Goal: Book appointment/travel/reservation

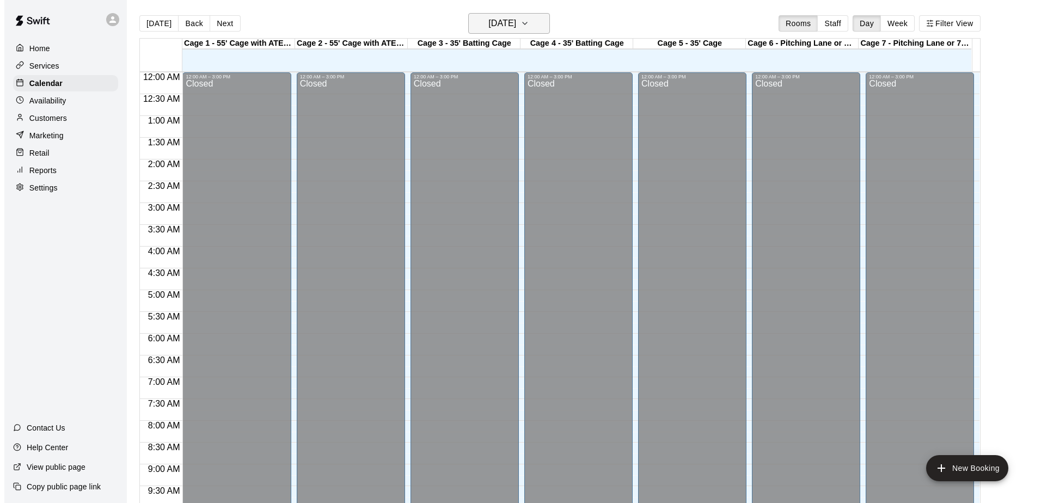
scroll to position [570, 0]
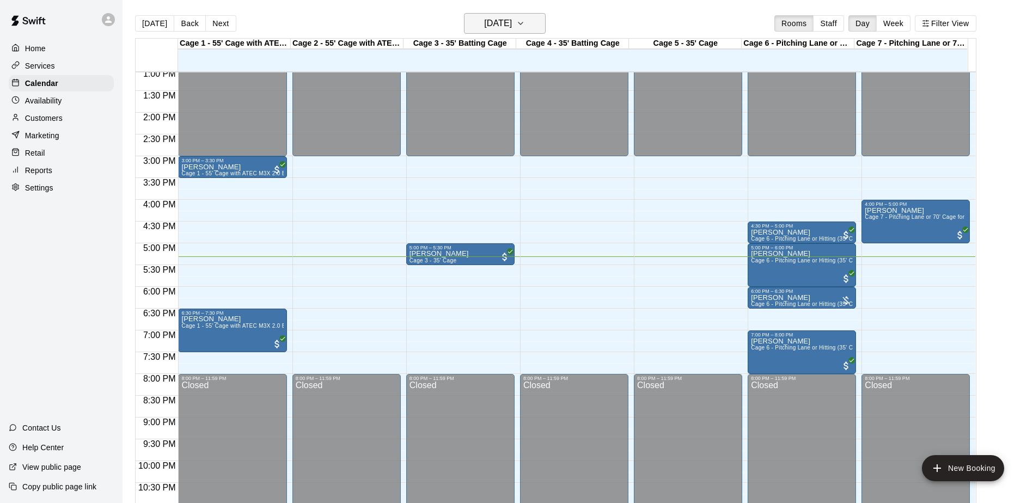
click at [525, 23] on icon "button" at bounding box center [520, 23] width 9 height 13
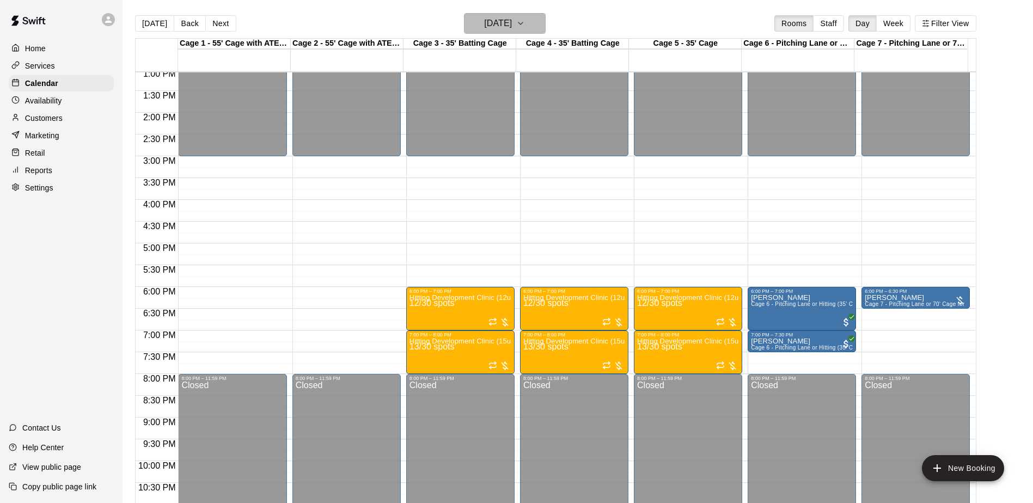
click at [525, 28] on icon "button" at bounding box center [520, 23] width 9 height 13
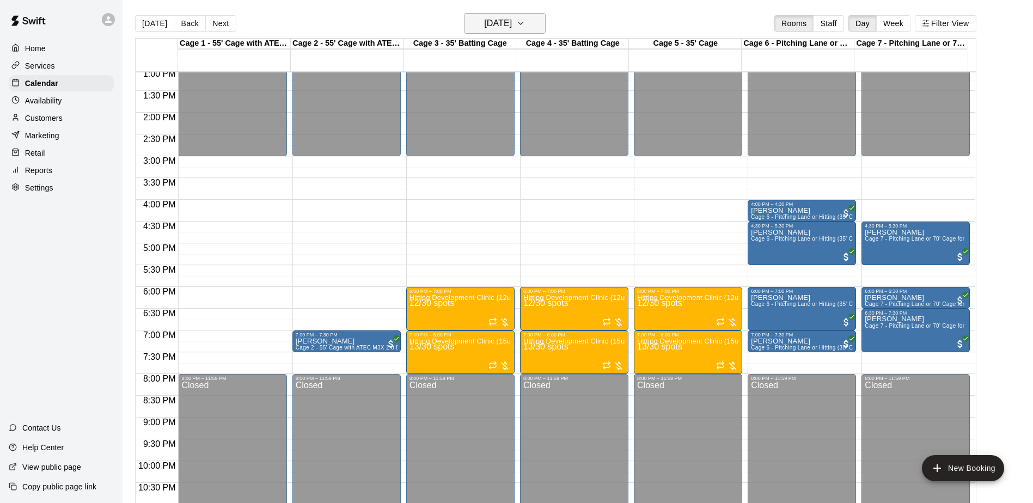
click at [525, 25] on icon "button" at bounding box center [520, 23] width 9 height 13
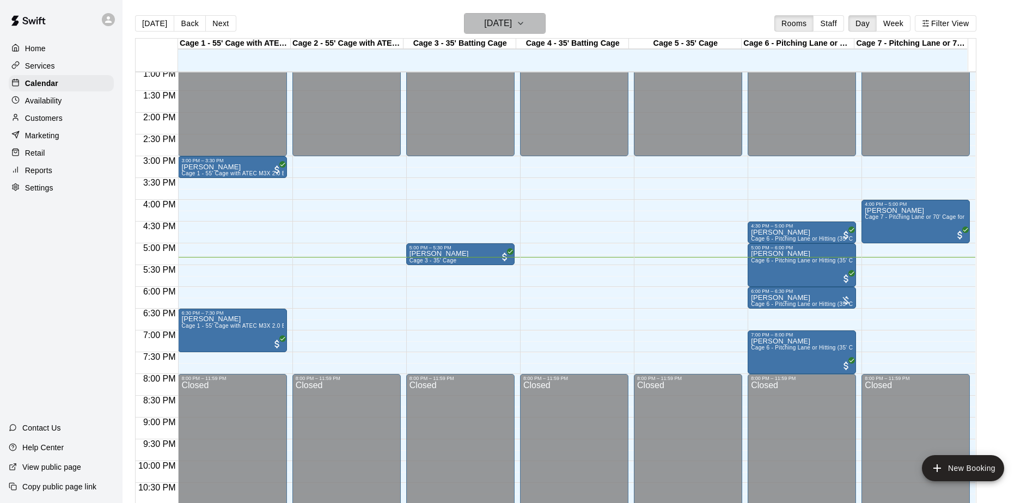
click at [523, 23] on icon "button" at bounding box center [520, 23] width 4 height 2
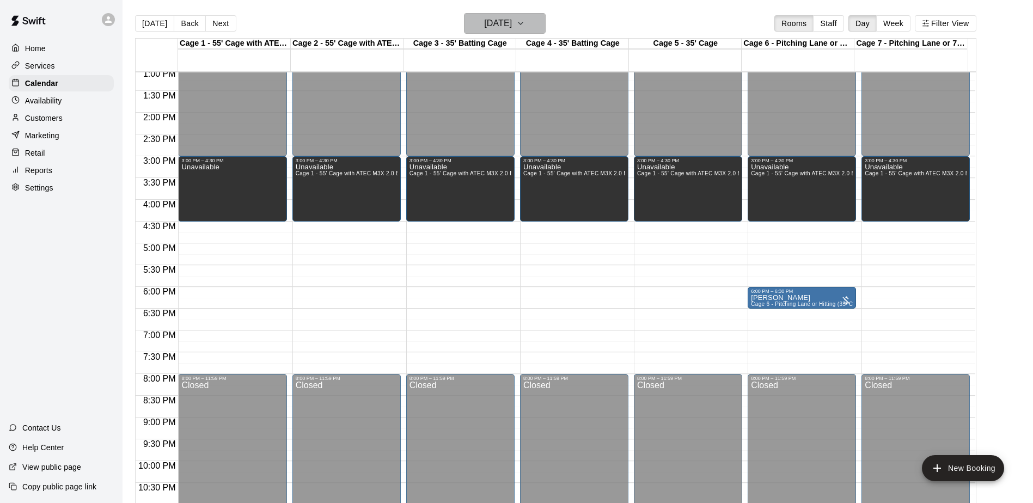
click at [525, 22] on icon "button" at bounding box center [520, 23] width 9 height 13
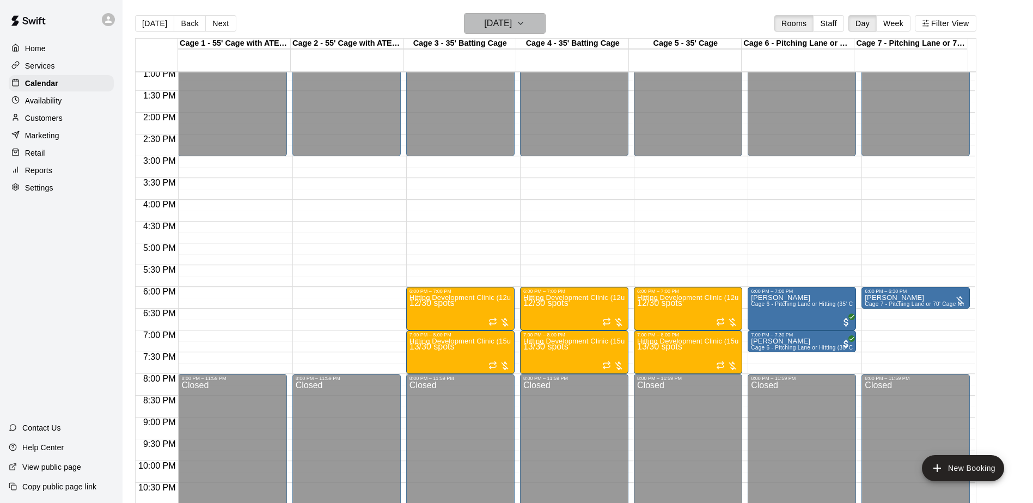
click at [525, 22] on icon "button" at bounding box center [520, 23] width 9 height 13
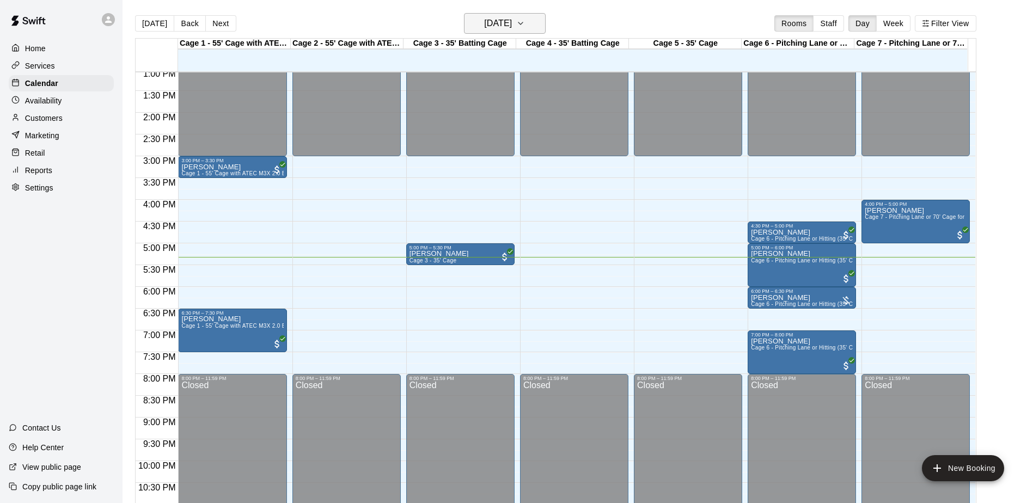
click at [525, 19] on icon "button" at bounding box center [520, 23] width 9 height 13
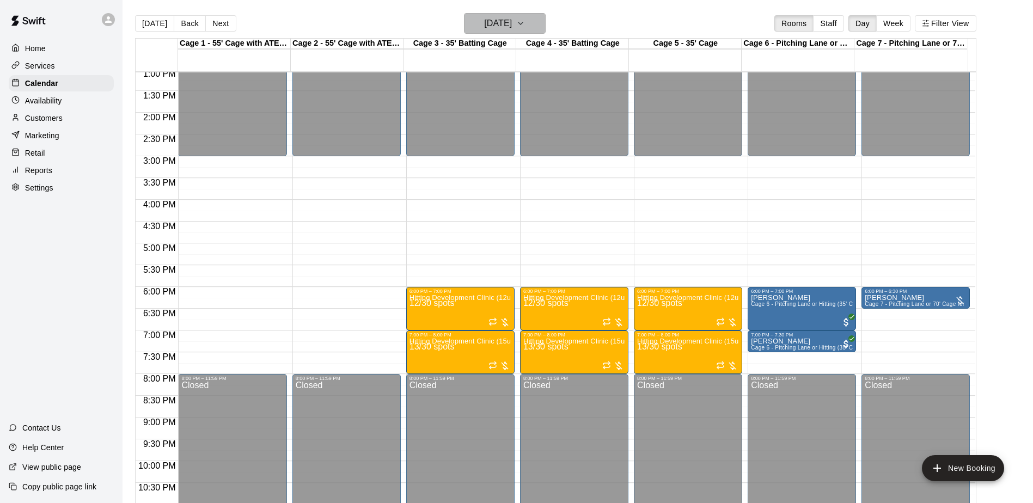
click at [545, 20] on button "[DATE]" at bounding box center [505, 23] width 82 height 21
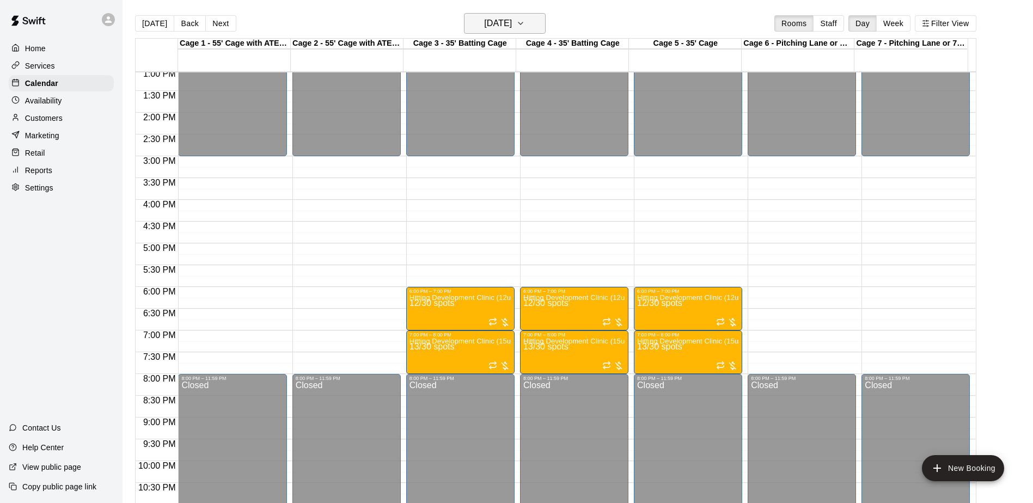
click at [523, 24] on icon "button" at bounding box center [520, 23] width 4 height 2
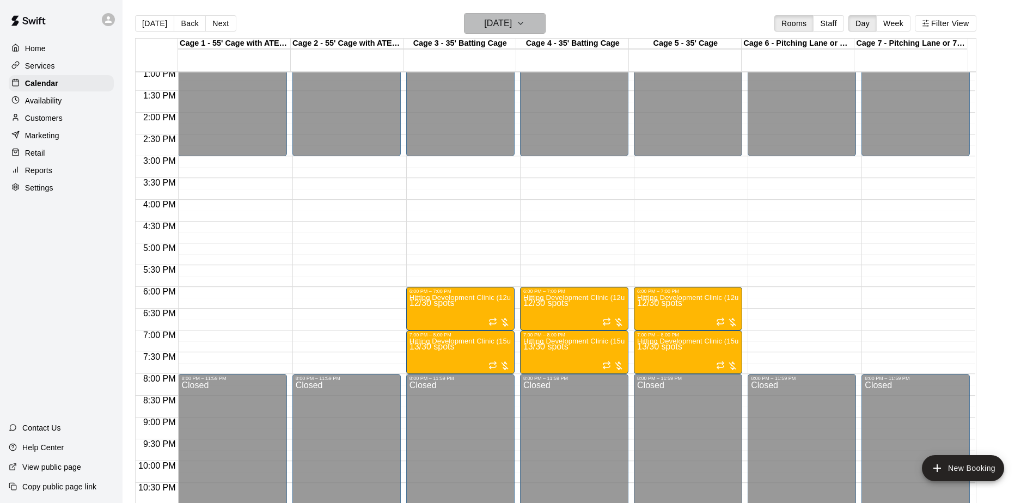
click at [525, 25] on icon "button" at bounding box center [520, 23] width 9 height 13
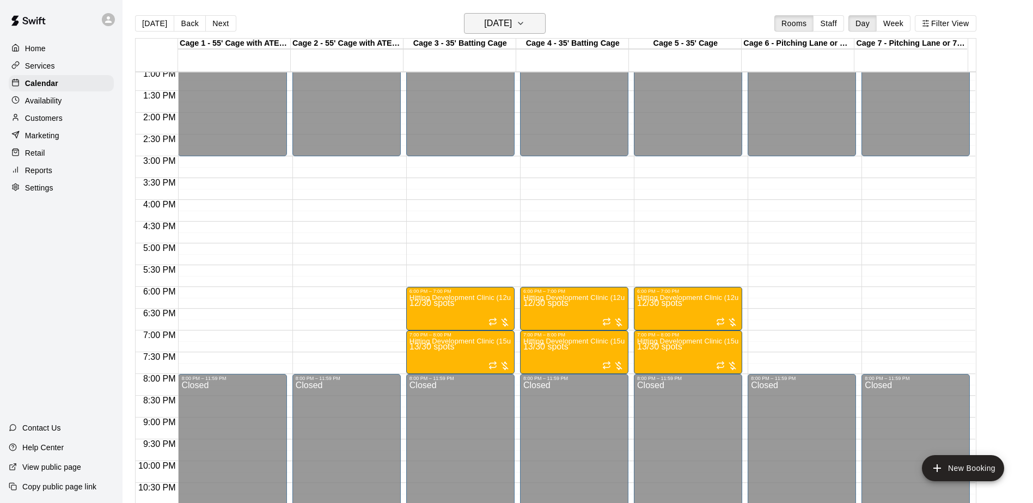
click at [525, 27] on icon "button" at bounding box center [520, 23] width 9 height 13
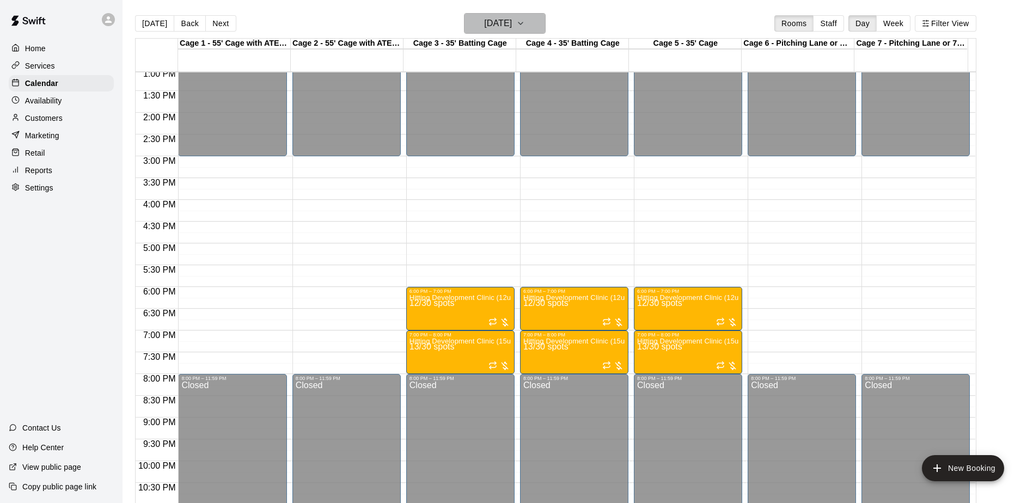
click at [523, 23] on icon "button" at bounding box center [520, 23] width 4 height 2
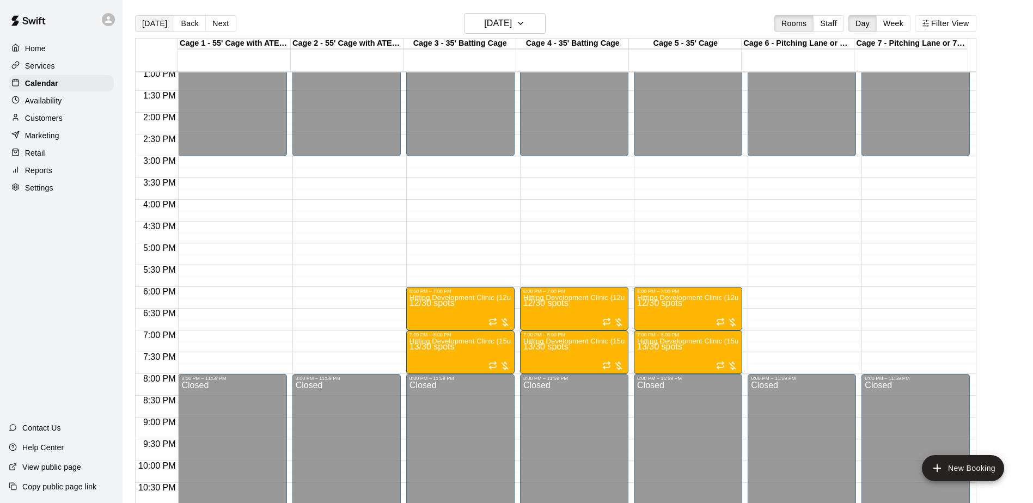
click at [151, 25] on button "[DATE]" at bounding box center [154, 23] width 39 height 16
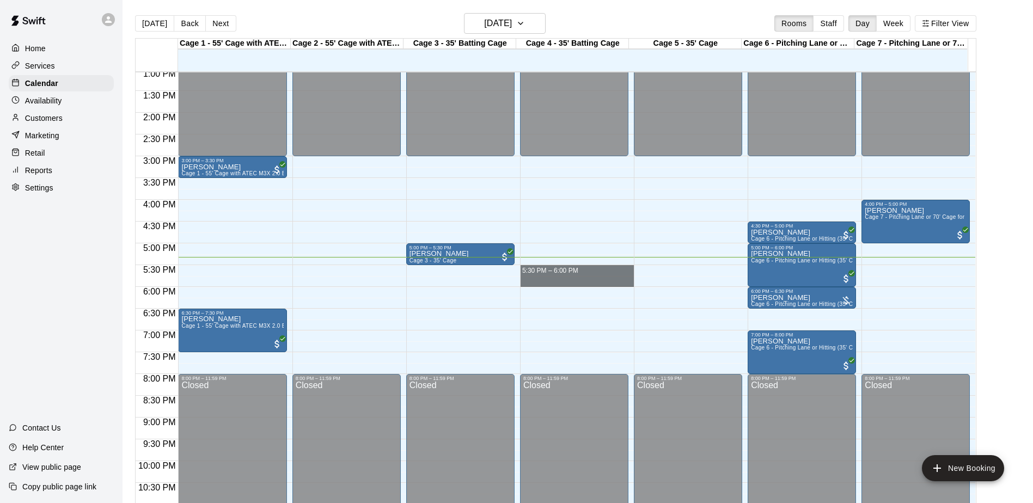
drag, startPoint x: 554, startPoint y: 268, endPoint x: 560, endPoint y: 286, distance: 19.6
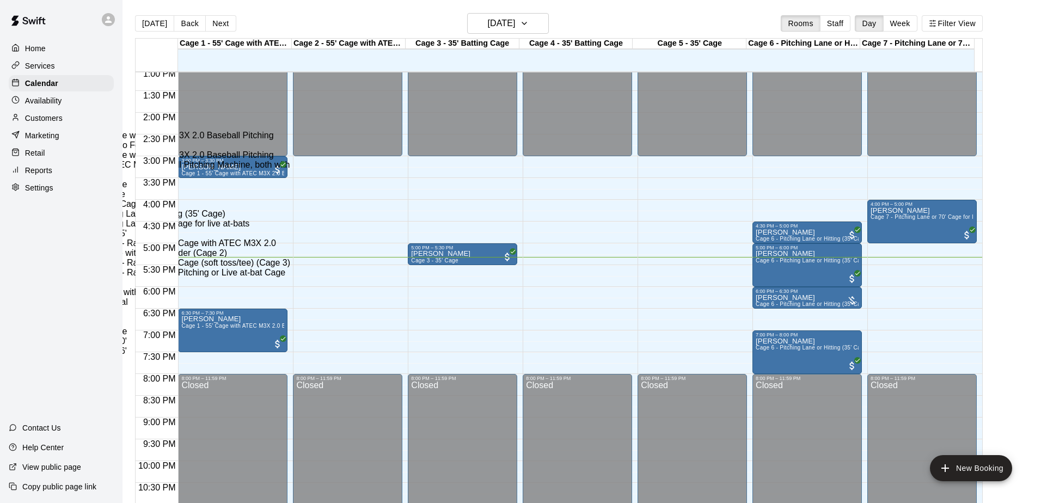
click at [305, 199] on li "Cage 4 - 35' cage" at bounding box center [181, 194] width 249 height 10
type input "**********"
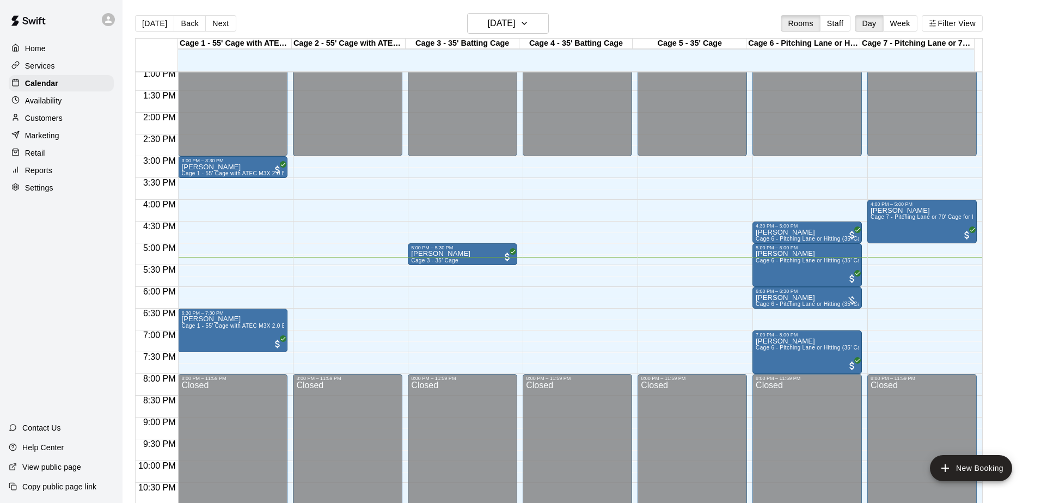
type input "*******"
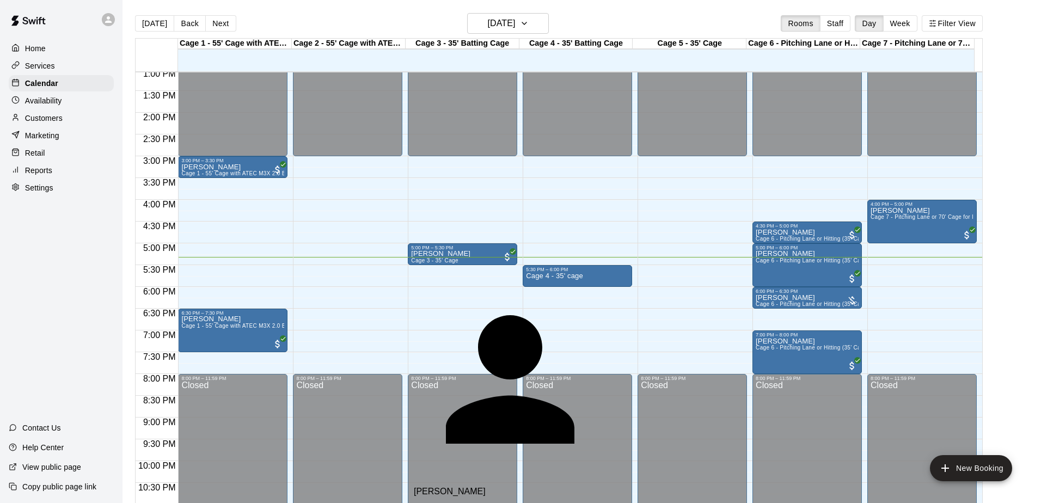
click at [436, 503] on span "[EMAIL_ADDRESS][DOMAIN_NAME]" at bounding box center [488, 509] width 148 height 9
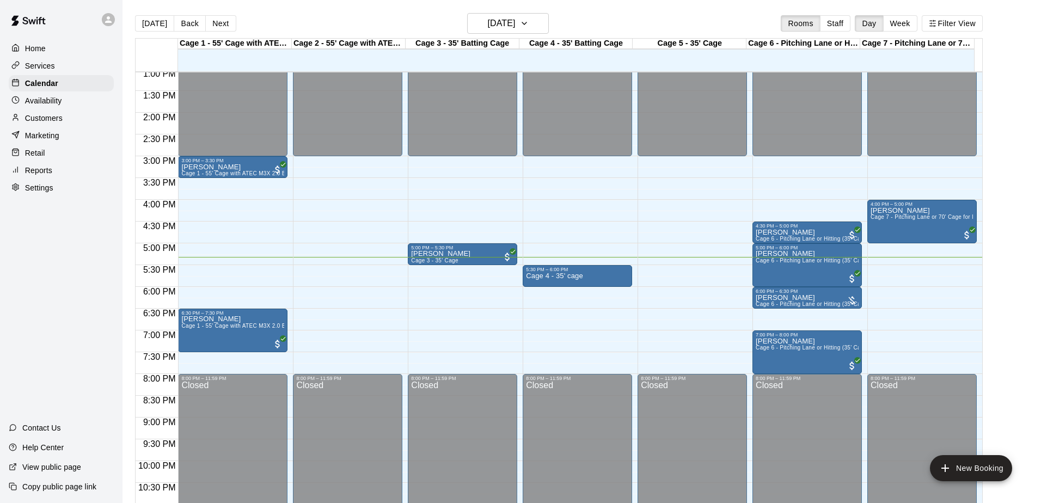
drag, startPoint x: 665, startPoint y: 130, endPoint x: 656, endPoint y: 144, distance: 17.7
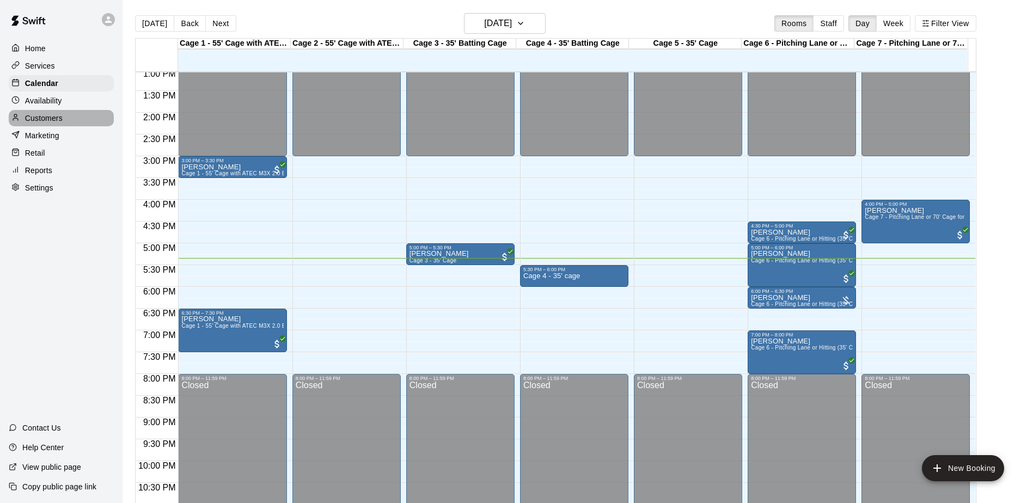
click at [33, 120] on p "Customers" at bounding box center [44, 118] width 38 height 11
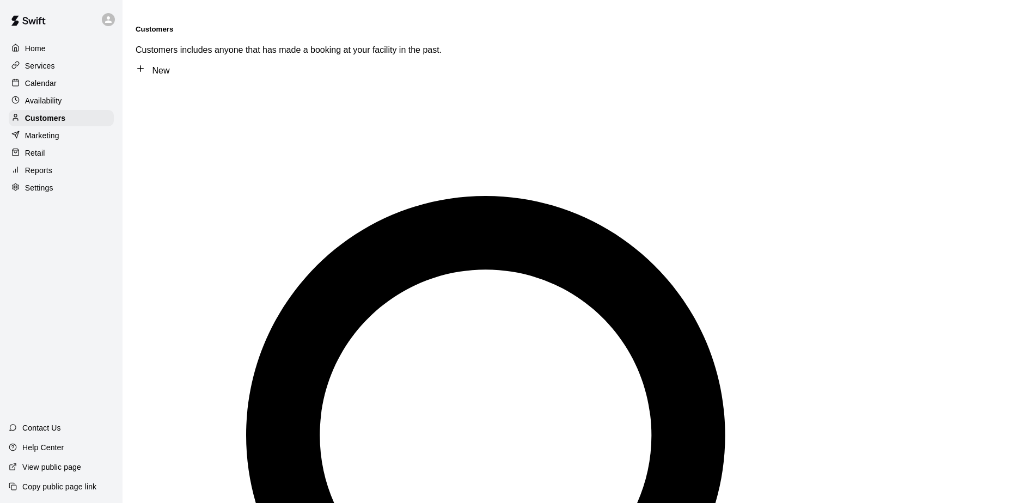
type input "*******"
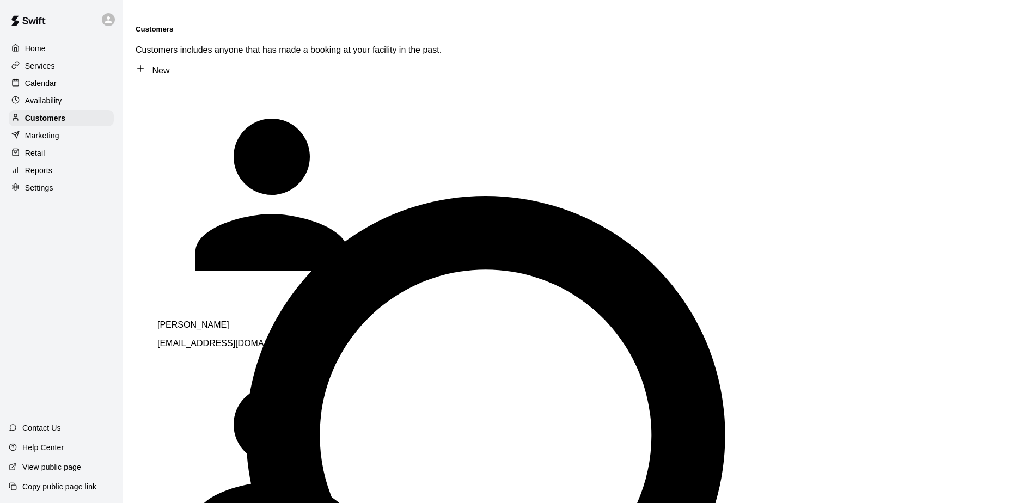
click at [212, 320] on p "[PERSON_NAME]" at bounding box center [309, 325] width 305 height 10
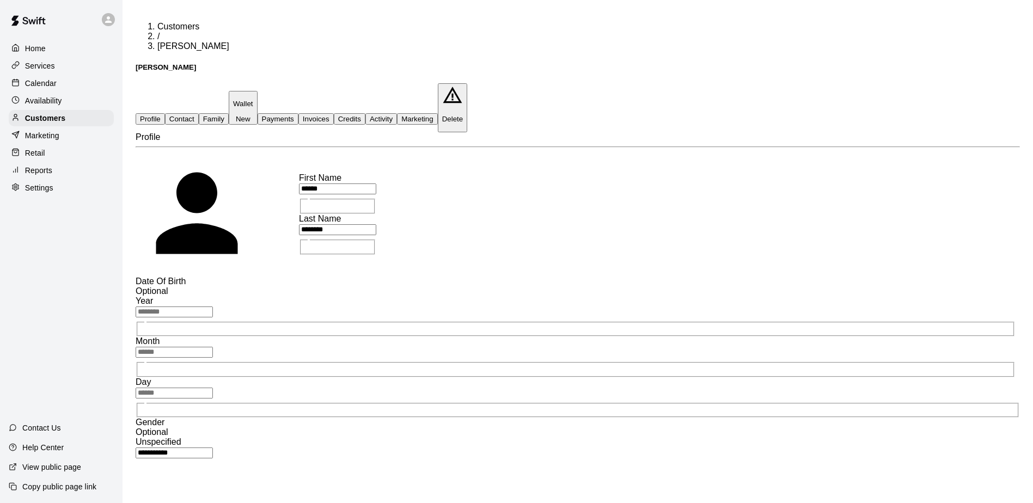
click at [229, 113] on button "Family" at bounding box center [214, 118] width 30 height 11
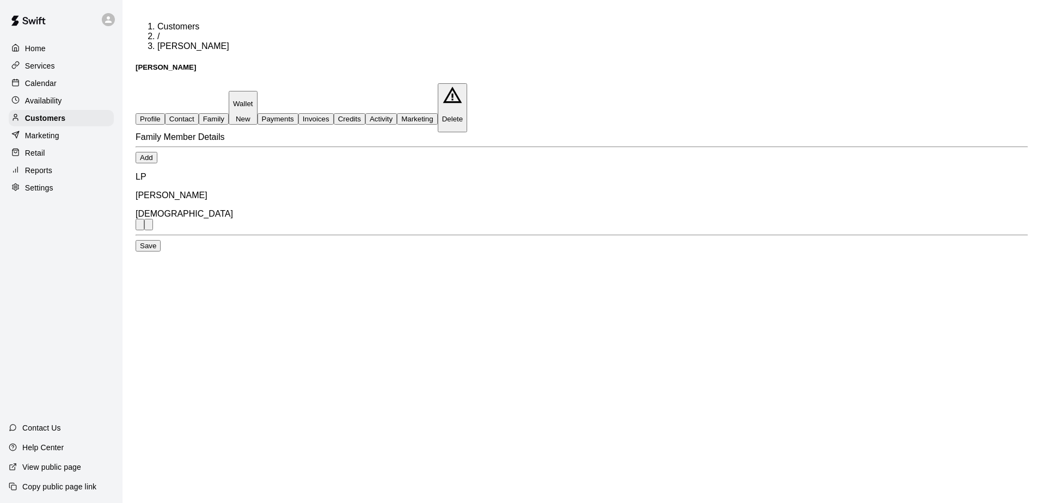
click at [199, 113] on button "Contact" at bounding box center [182, 118] width 34 height 11
select select "**"
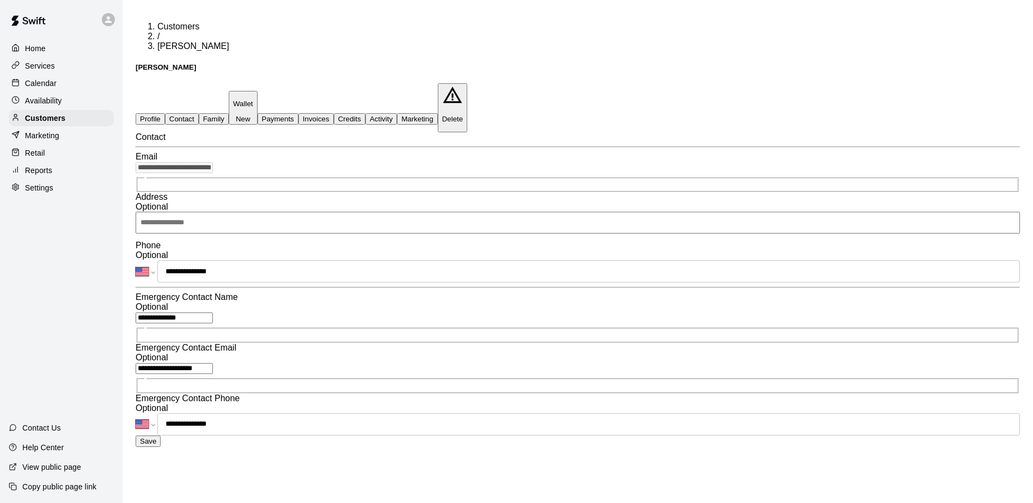
click at [397, 113] on button "Activity" at bounding box center [381, 118] width 32 height 11
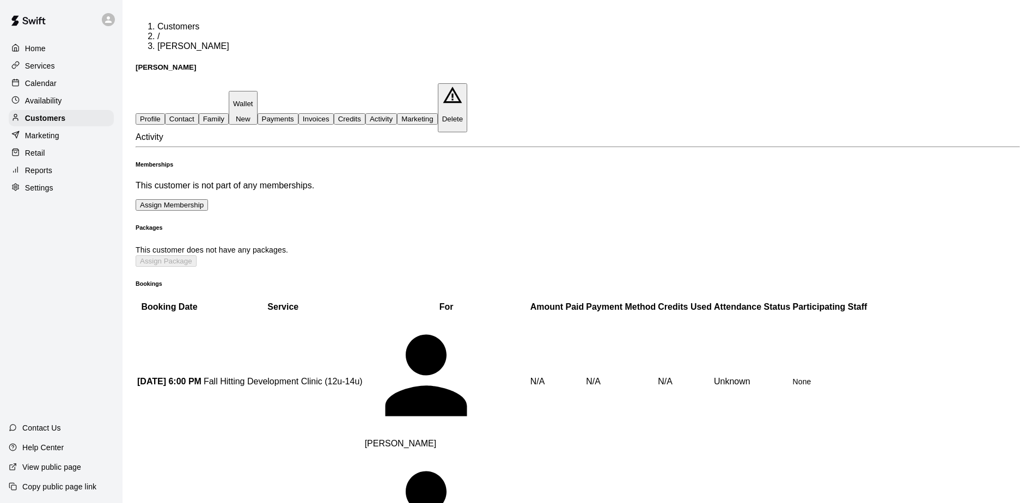
click at [208, 199] on button "Assign Membership" at bounding box center [172, 204] width 72 height 11
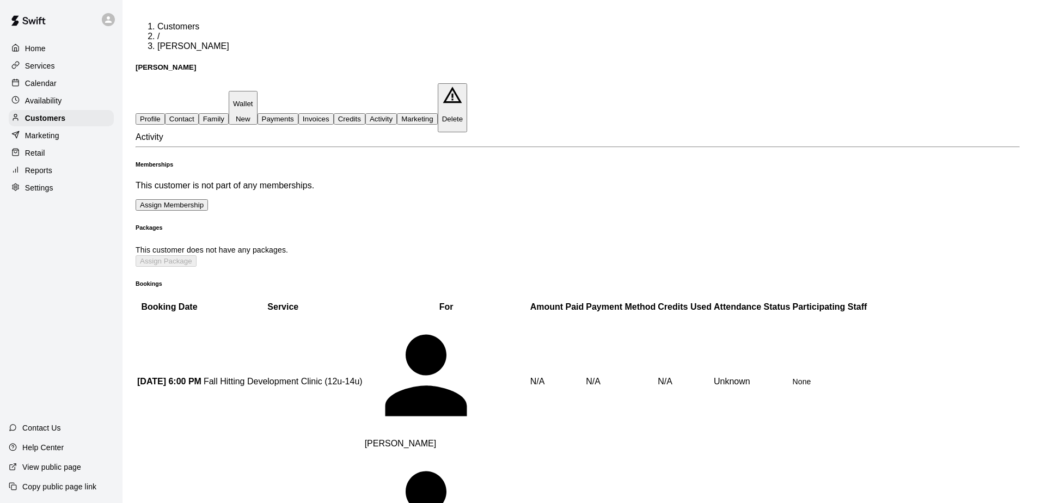
type input "**********"
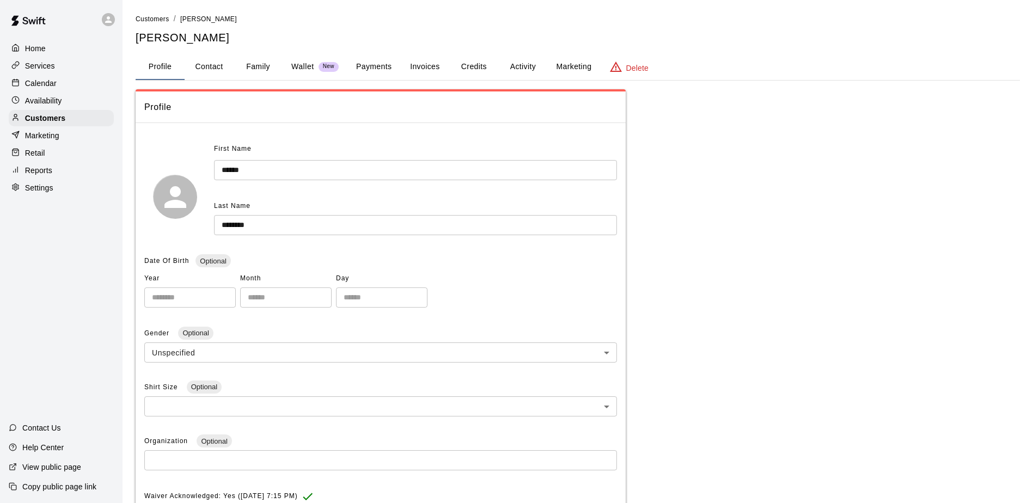
click at [34, 82] on p "Calendar" at bounding box center [41, 83] width 32 height 11
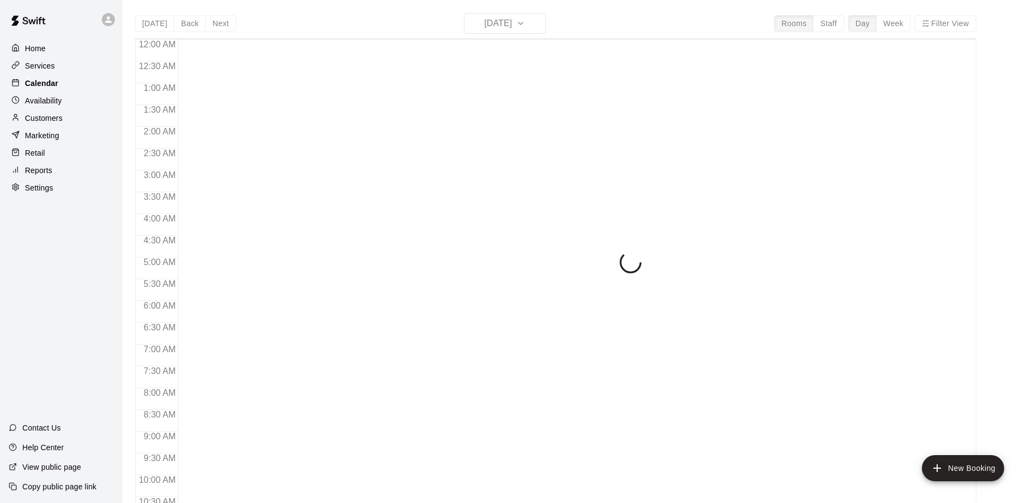
scroll to position [570, 0]
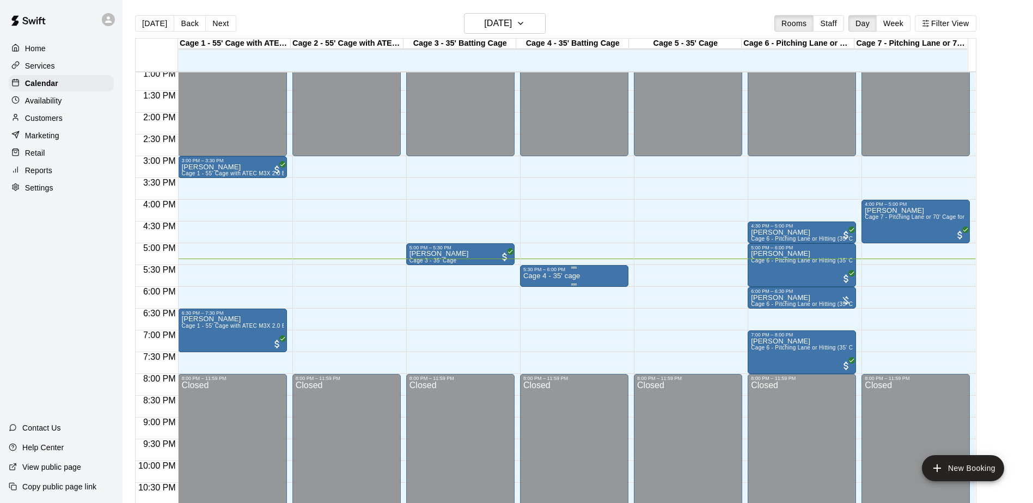
click at [549, 276] on p "Cage 4 - 35' cage" at bounding box center [551, 276] width 57 height 0
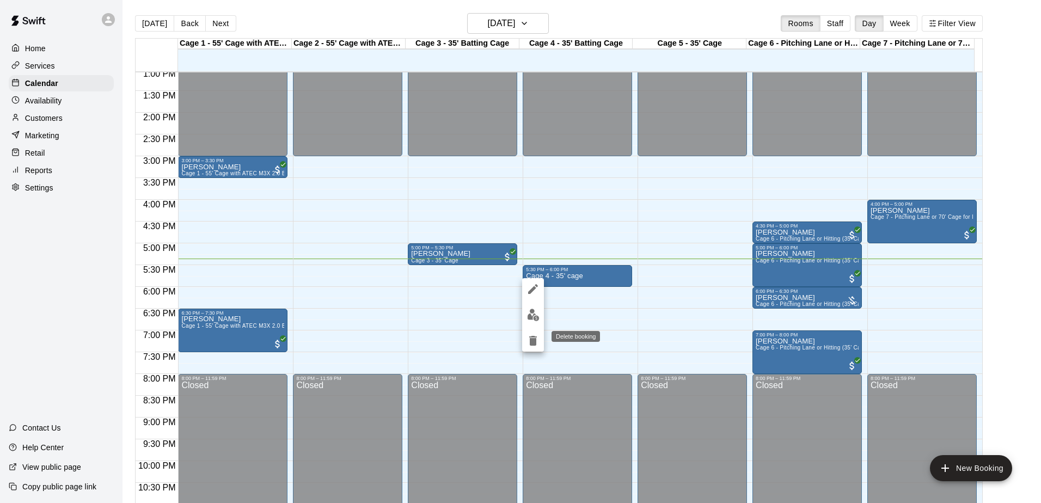
click at [530, 341] on icon "delete" at bounding box center [533, 341] width 8 height 10
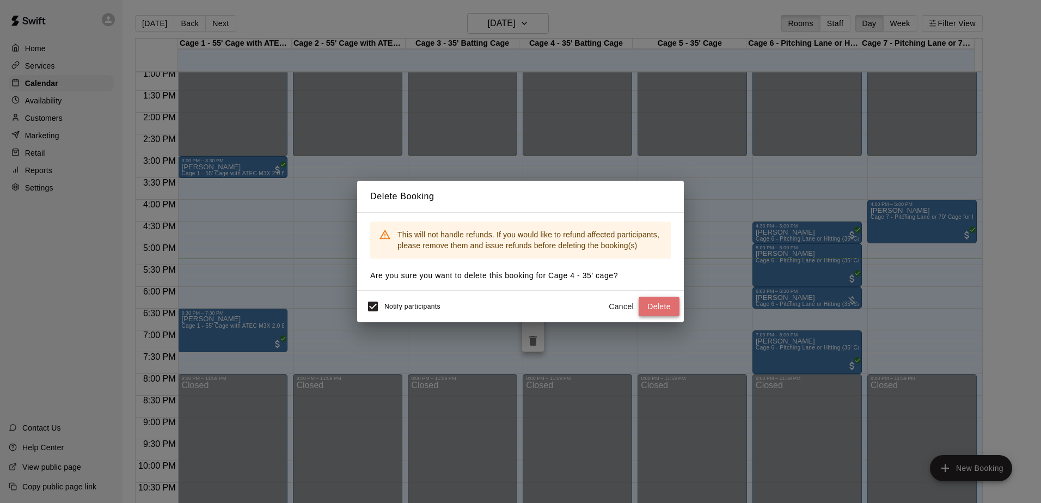
click at [661, 310] on button "Delete" at bounding box center [659, 307] width 41 height 20
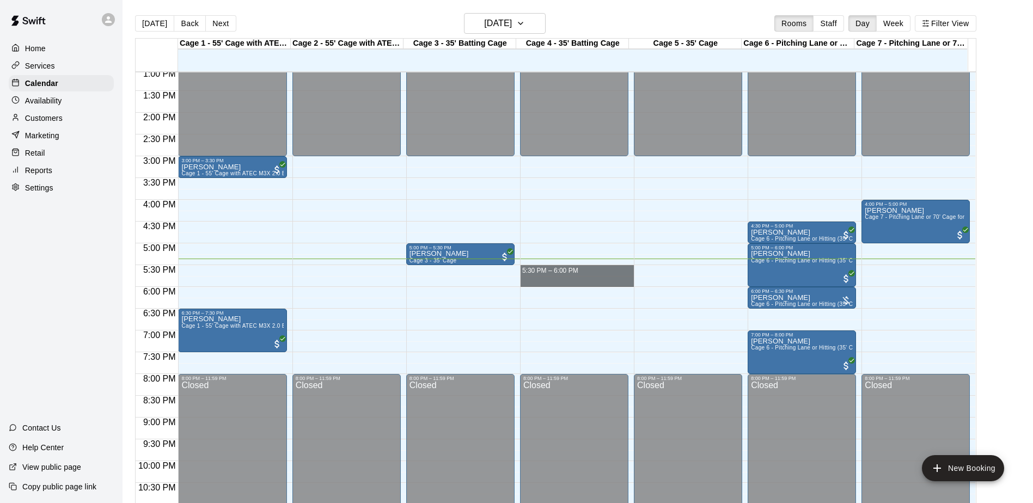
drag, startPoint x: 557, startPoint y: 268, endPoint x: 557, endPoint y: 280, distance: 12.0
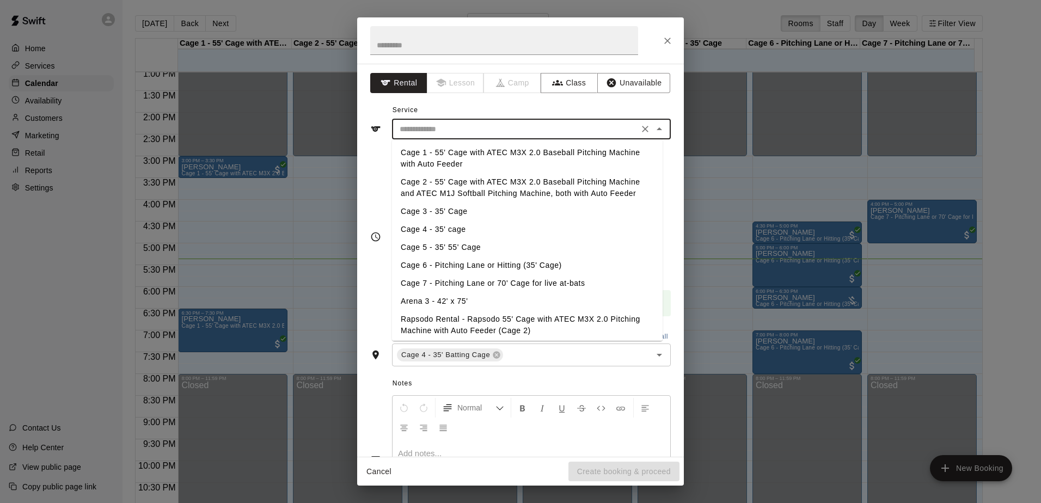
click at [428, 131] on input "text" at bounding box center [515, 130] width 240 height 14
click at [436, 228] on li "Cage 4 - 35' cage" at bounding box center [527, 230] width 271 height 18
type input "**********"
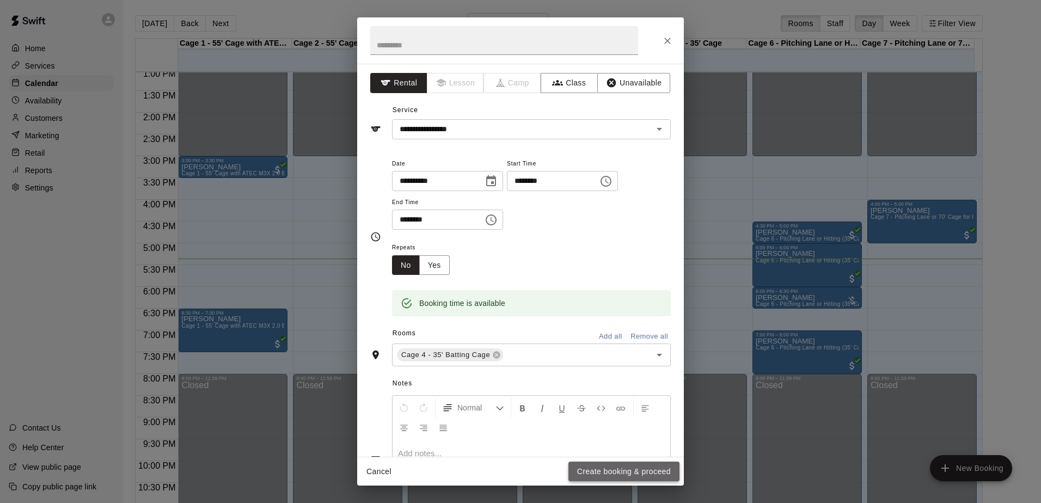
click at [606, 473] on button "Create booking & proceed" at bounding box center [623, 472] width 111 height 20
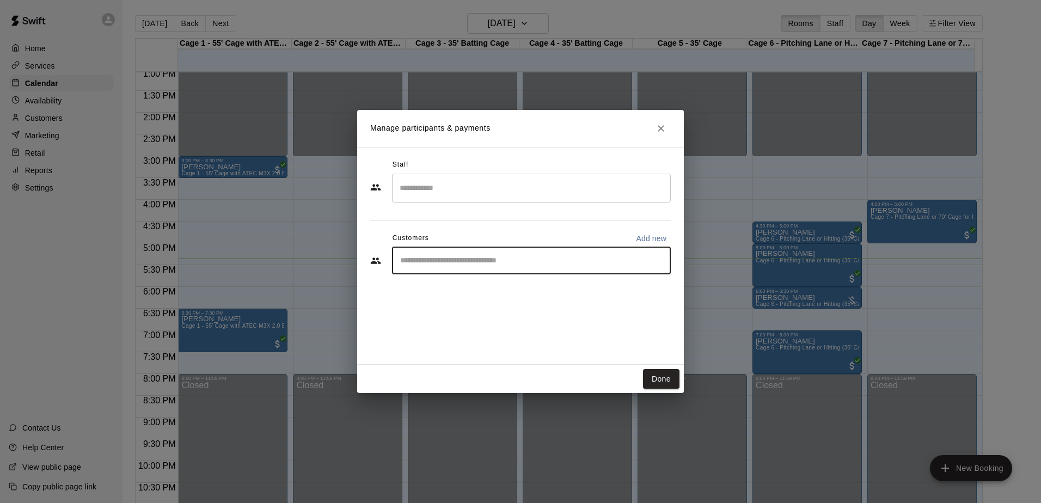
click at [504, 259] on input "Start typing to search customers..." at bounding box center [531, 260] width 269 height 11
type input "*******"
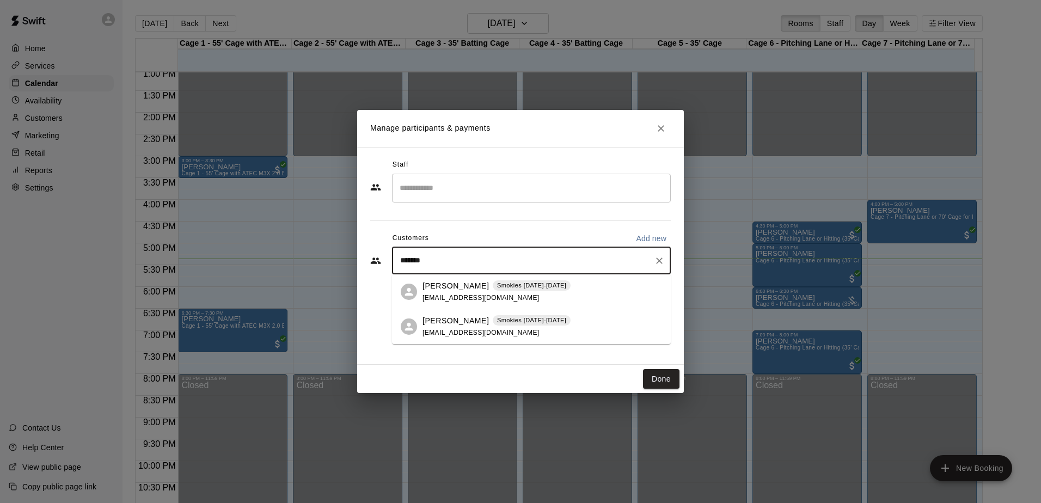
click at [527, 295] on div "Katie Perkins Smokies 2025-2026 katieleighperkins@gmail.com" at bounding box center [497, 291] width 148 height 23
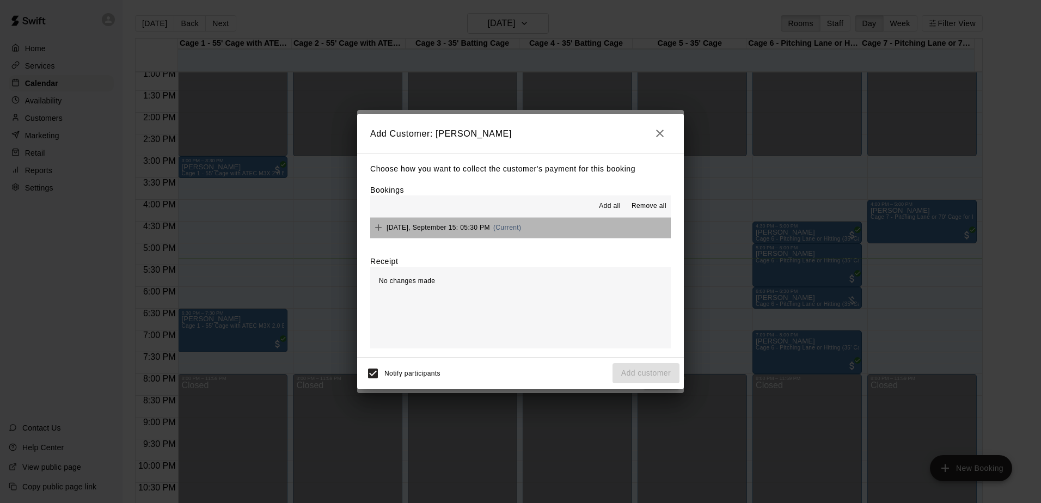
click at [577, 225] on button "[DATE], September 15: 05:30 PM (Current)" at bounding box center [520, 228] width 301 height 20
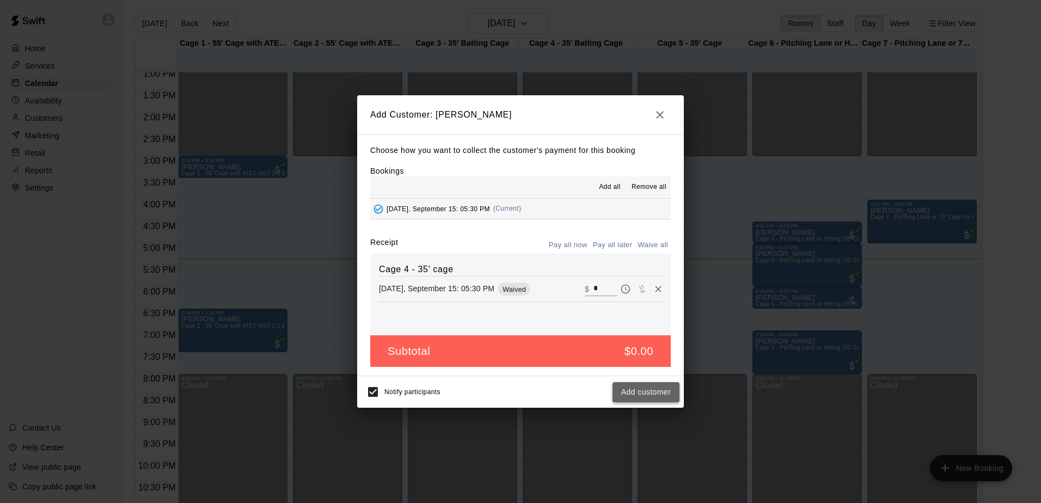
click at [648, 393] on button "Add customer" at bounding box center [646, 392] width 67 height 20
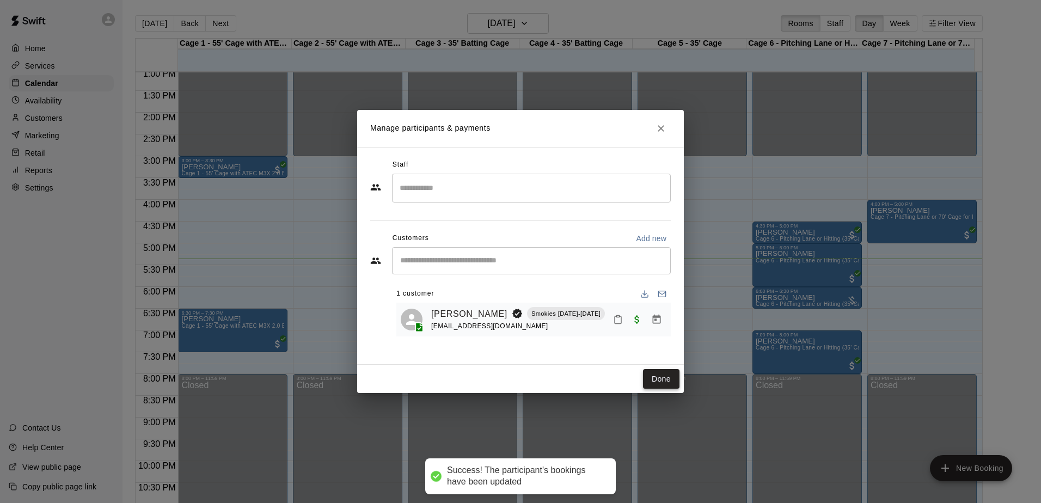
click at [658, 375] on button "Done" at bounding box center [661, 379] width 36 height 20
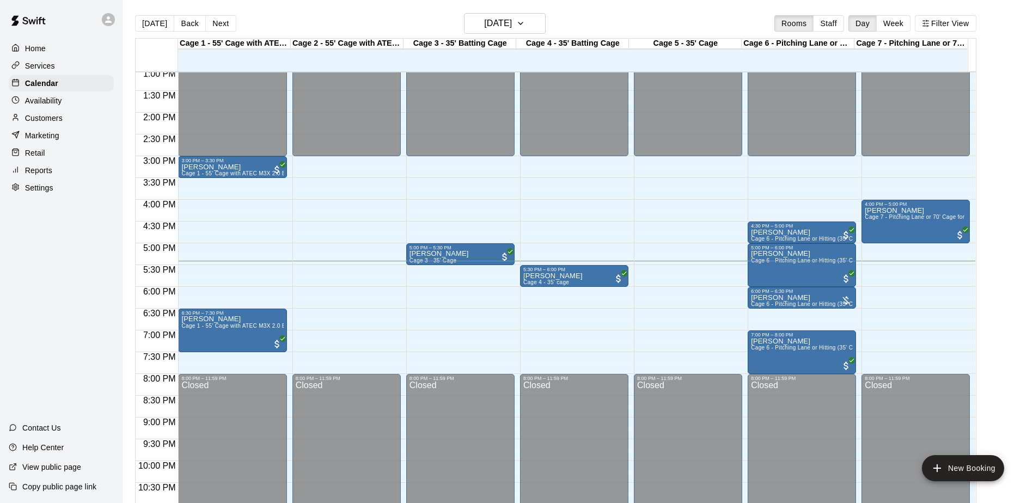
click at [45, 123] on p "Customers" at bounding box center [44, 118] width 38 height 11
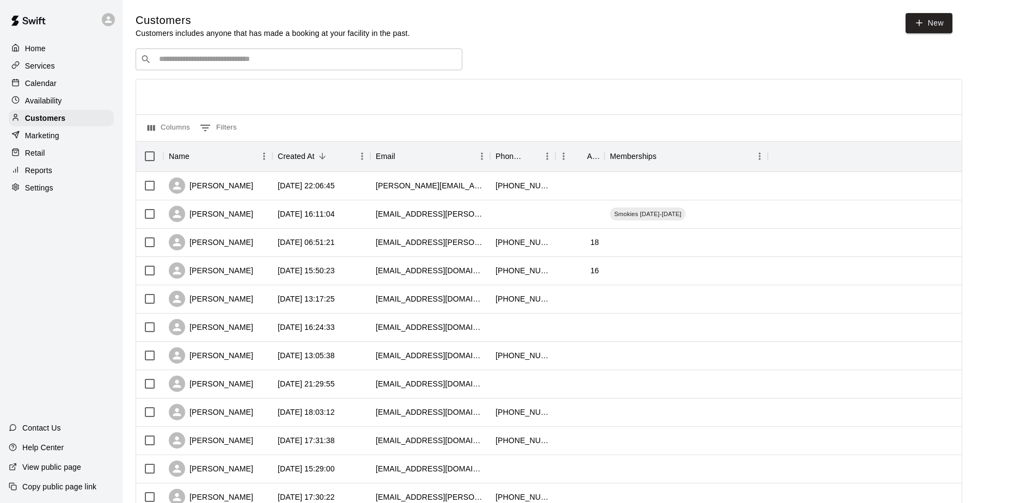
click at [207, 61] on input "Search customers by name or email" at bounding box center [307, 59] width 302 height 11
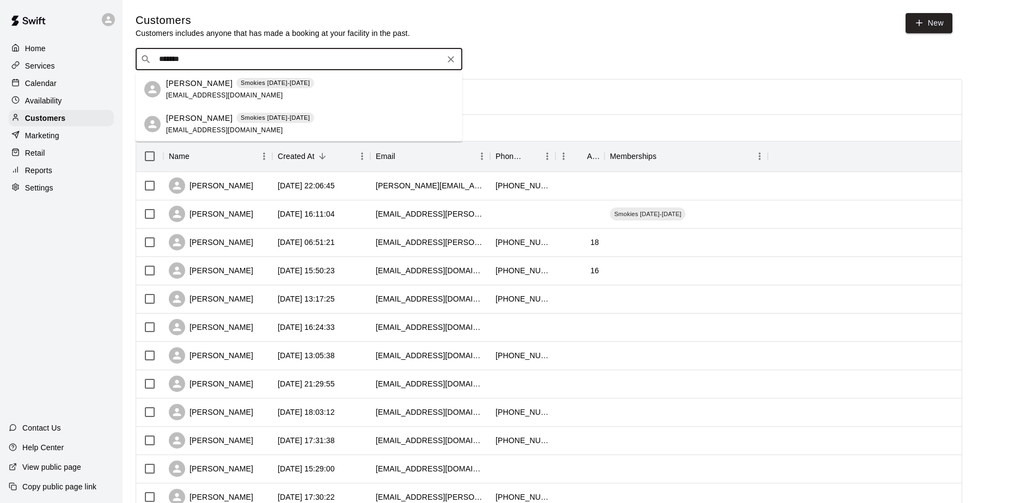
type input "*******"
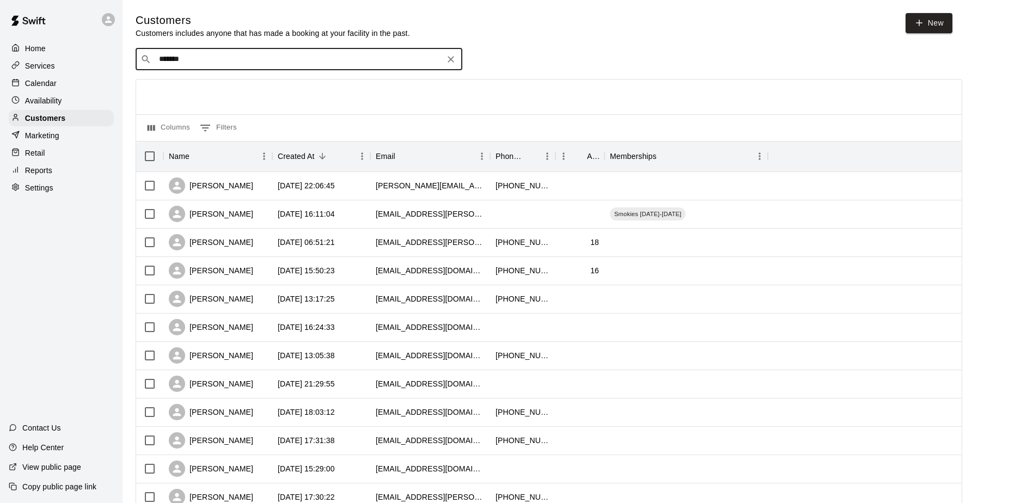
click at [191, 64] on input "*******" at bounding box center [298, 59] width 285 height 11
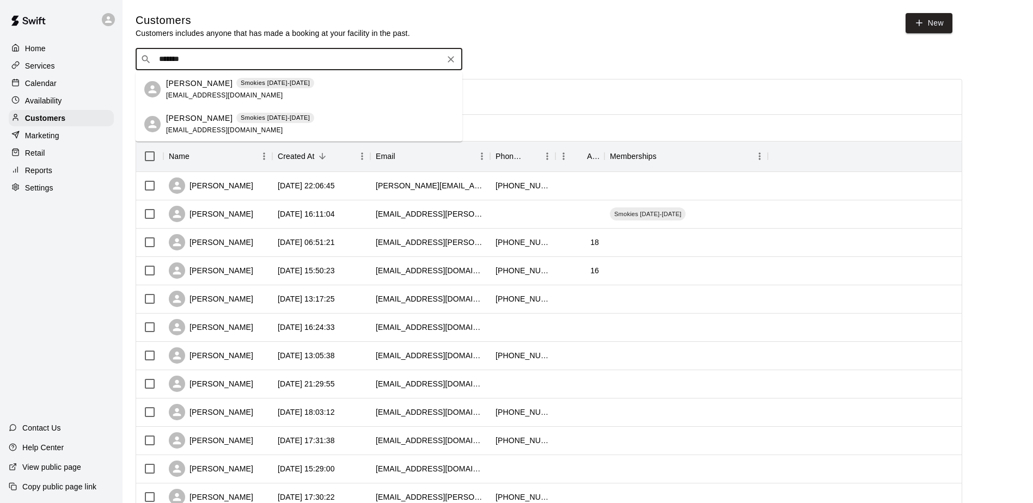
click at [190, 92] on span "[EMAIL_ADDRESS][DOMAIN_NAME]" at bounding box center [224, 95] width 117 height 8
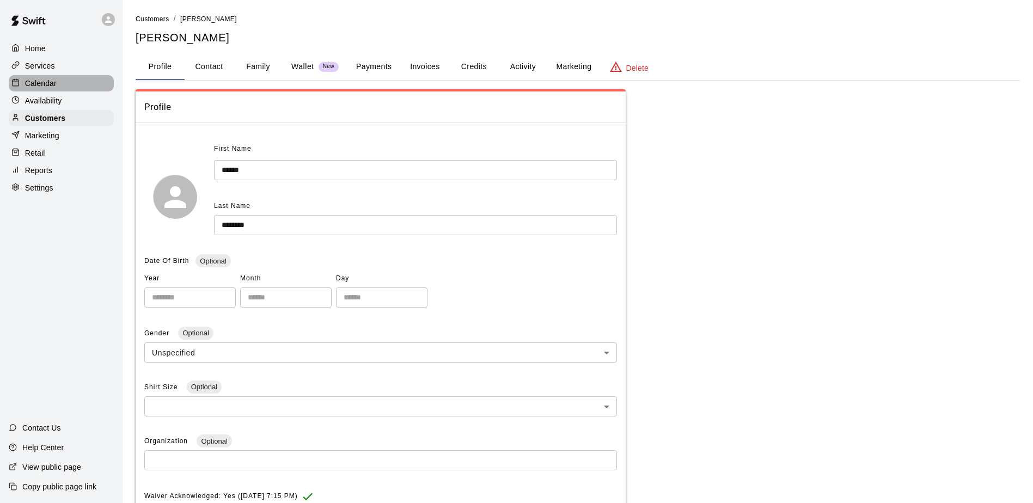
click at [44, 84] on p "Calendar" at bounding box center [41, 83] width 32 height 11
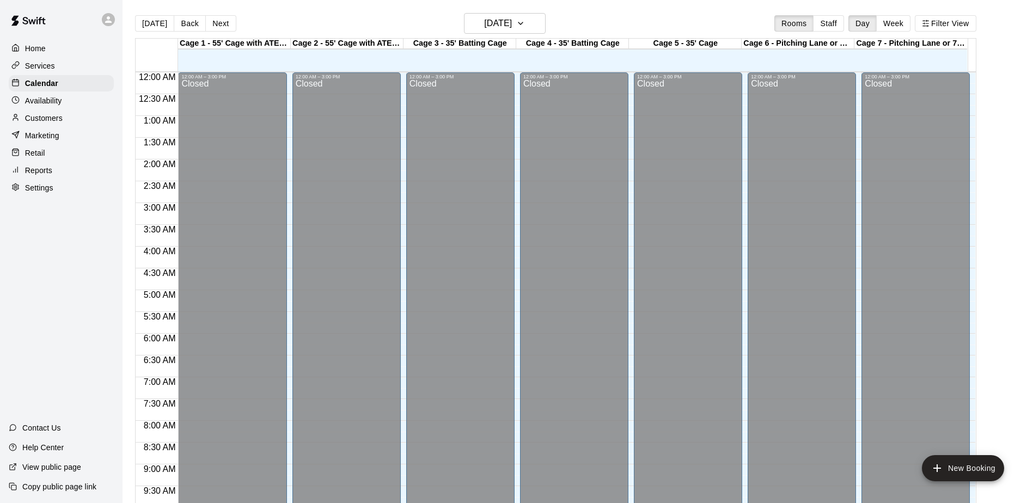
scroll to position [570, 0]
